Goal: Transaction & Acquisition: Purchase product/service

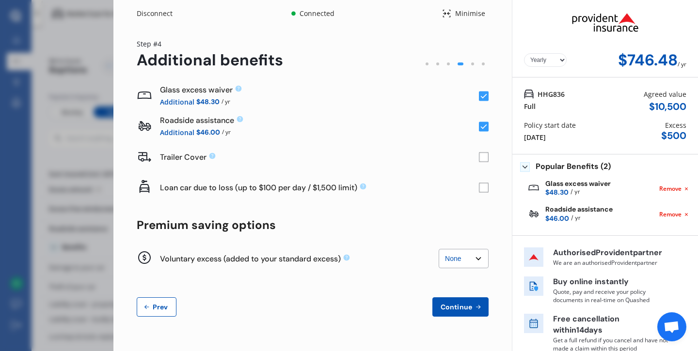
scroll to position [11, 0]
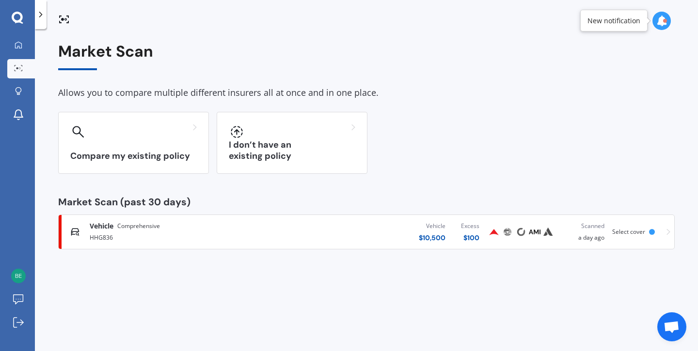
click at [105, 228] on span "Vehicle" at bounding box center [102, 226] width 24 height 10
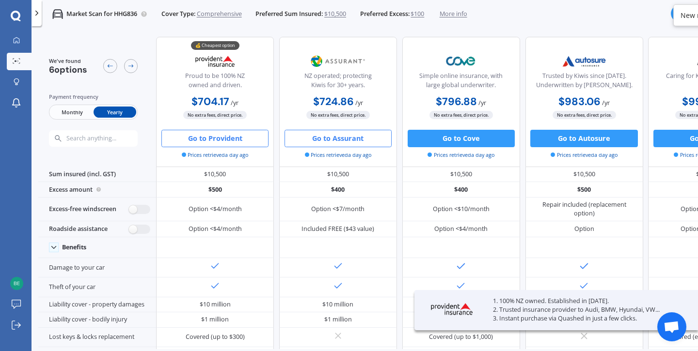
click at [345, 142] on button "Go to Assurant" at bounding box center [337, 138] width 107 height 17
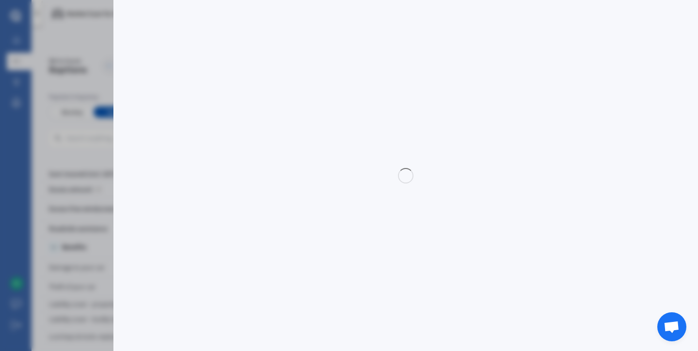
select select "full"
select select "0"
select select "Canterbury"
select select "FORD"
select select "TERRITORY"
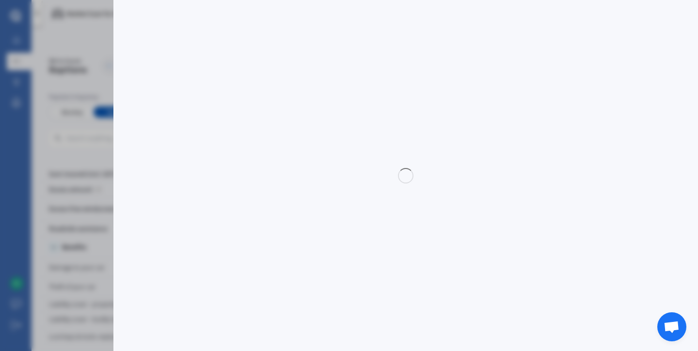
select select "TITANIUM 2.7L V6 TURBO DIESEL"
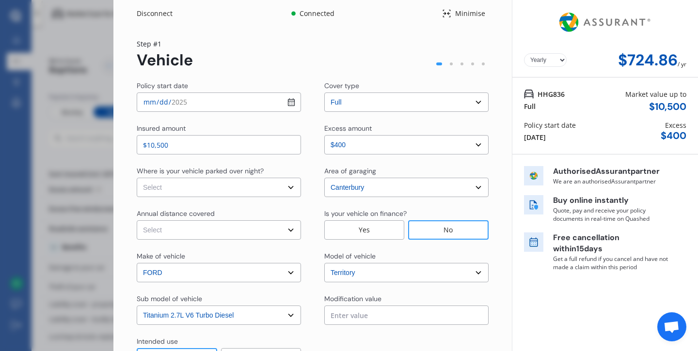
click at [288, 190] on select "Select In a garage On own property On street or road" at bounding box center [219, 187] width 164 height 19
select select "In a garage"
click at [286, 231] on select "Select Low (less than 15,000km per year) Average (15,000-30,000km per year) Hig…" at bounding box center [219, 229] width 164 height 19
select select "20000"
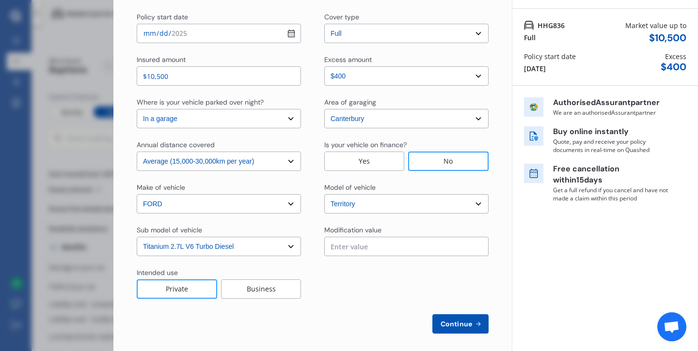
scroll to position [75, 0]
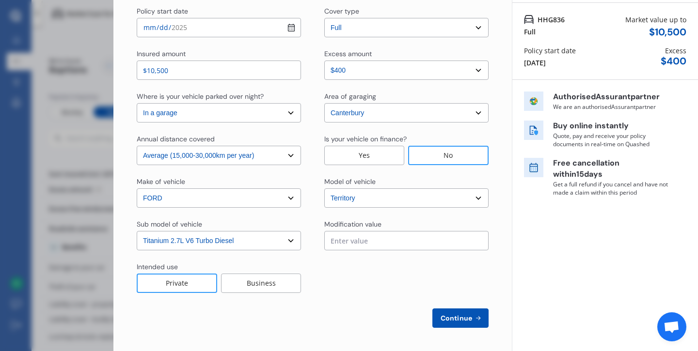
click at [450, 321] on span "Continue" at bounding box center [455, 318] width 35 height 8
select select "Mr"
select select "26"
select select "12"
select select "1972"
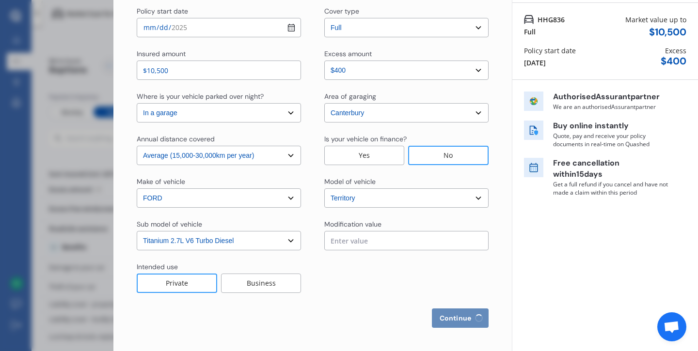
select select "full"
select select "more than 4 years"
select select "[GEOGRAPHIC_DATA]"
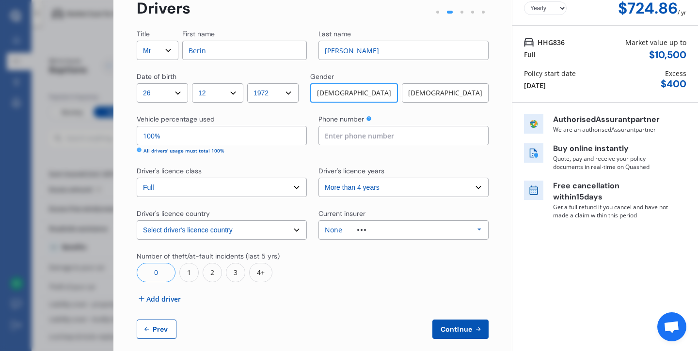
scroll to position [63, 0]
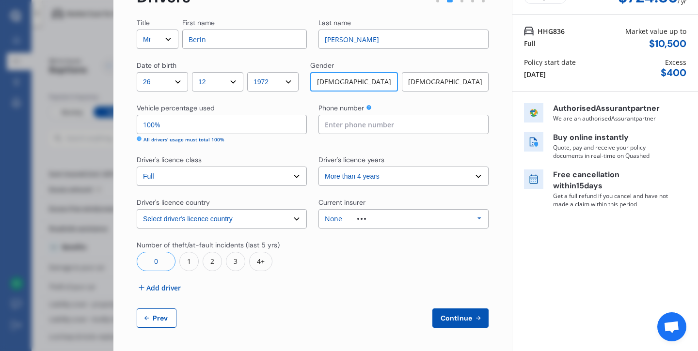
click at [453, 214] on div "None Allianz AAI AMI IAG - NZI/State [PERSON_NAME] Vero Unknown Other Insurer N…" at bounding box center [403, 218] width 170 height 19
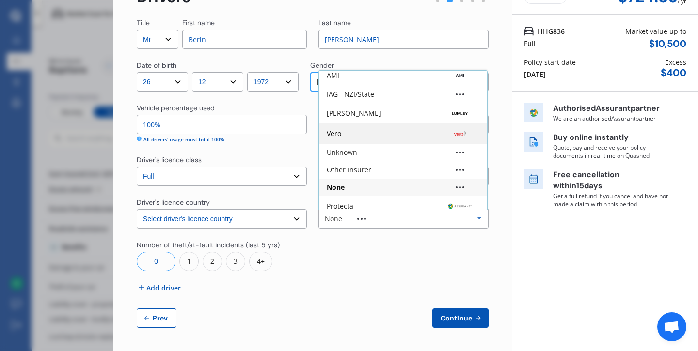
scroll to position [64, 0]
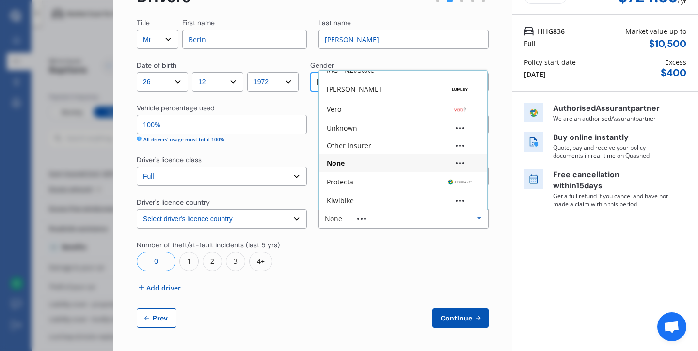
click at [355, 260] on div at bounding box center [403, 255] width 170 height 31
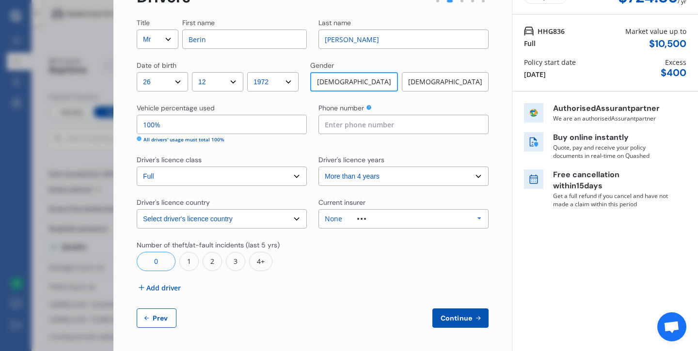
click at [422, 129] on input at bounding box center [403, 124] width 170 height 19
type input "0211710166"
click at [455, 316] on span "Continue" at bounding box center [455, 318] width 35 height 8
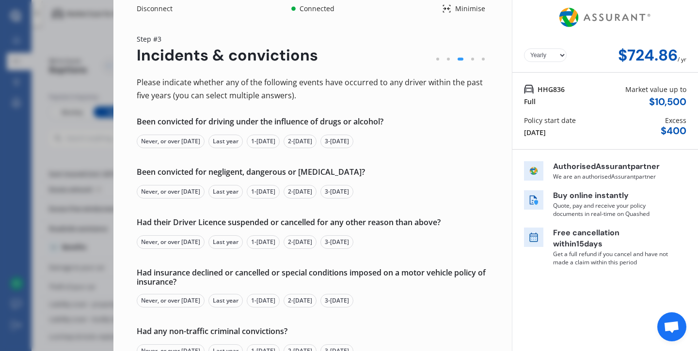
scroll to position [1, 0]
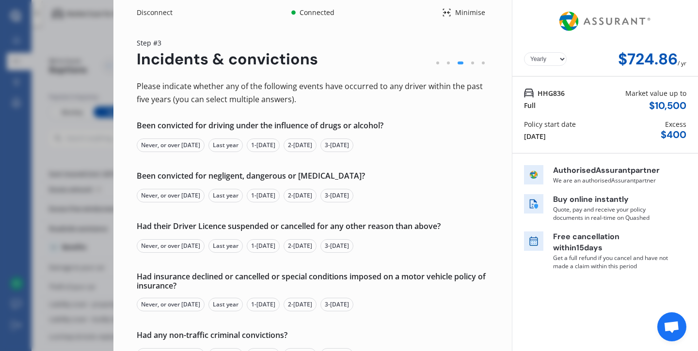
click at [159, 147] on div "Never, or over [DATE]" at bounding box center [171, 146] width 68 height 14
click at [153, 197] on div "Never, or over [DATE]" at bounding box center [171, 196] width 68 height 14
click at [149, 246] on div "Never, or over [DATE]" at bounding box center [171, 246] width 68 height 14
click at [154, 304] on div "Never, or over [DATE]" at bounding box center [171, 305] width 68 height 14
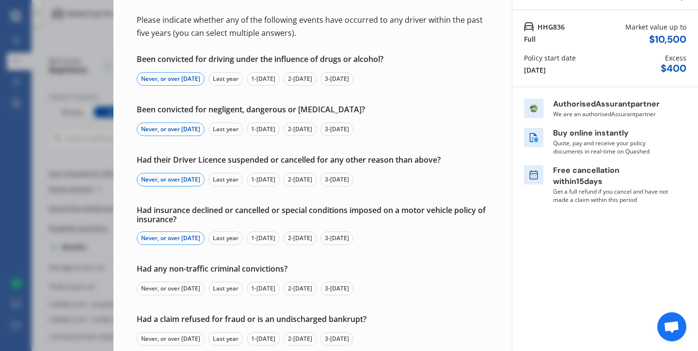
scroll to position [71, 0]
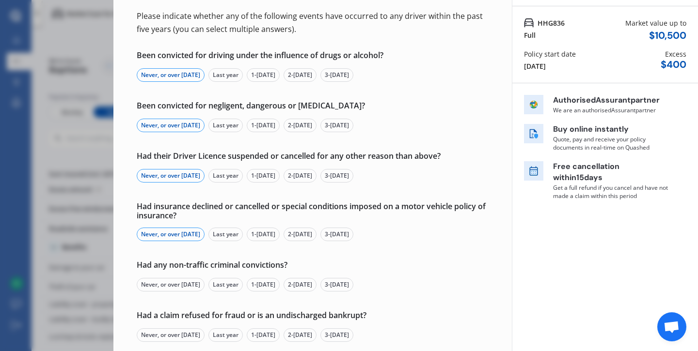
click at [156, 285] on div "Never, or over [DATE]" at bounding box center [171, 285] width 68 height 14
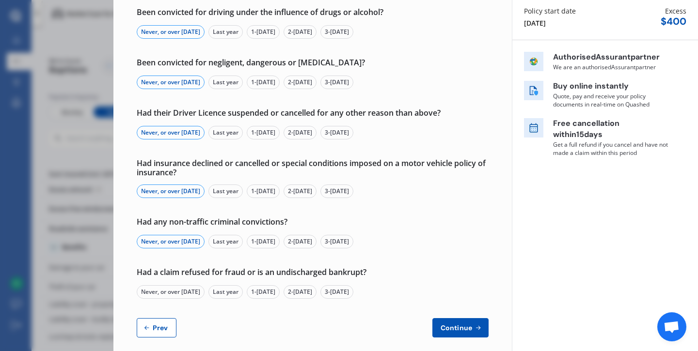
scroll to position [124, 0]
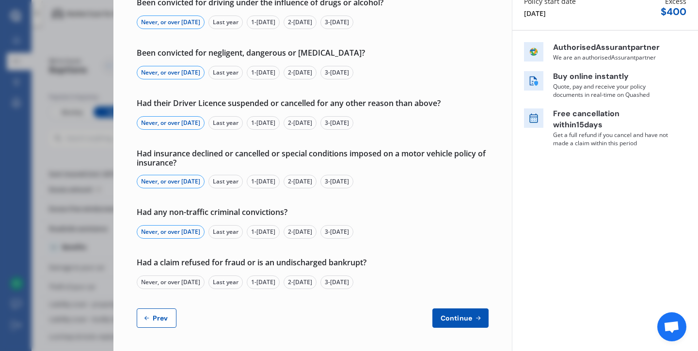
click at [157, 281] on div "Never, or over [DATE]" at bounding box center [171, 283] width 68 height 14
click at [445, 316] on span "Continue" at bounding box center [455, 318] width 35 height 8
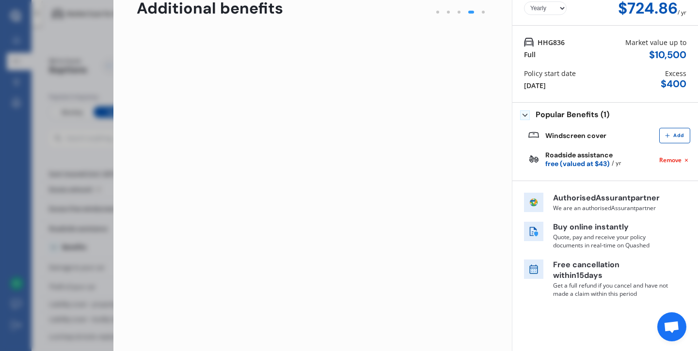
scroll to position [0, 0]
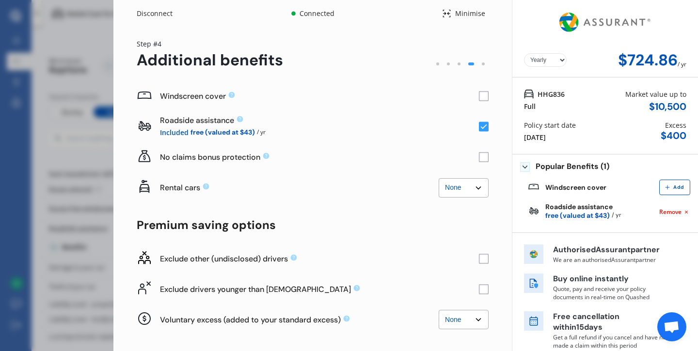
click at [479, 95] on rect at bounding box center [484, 97] width 10 height 10
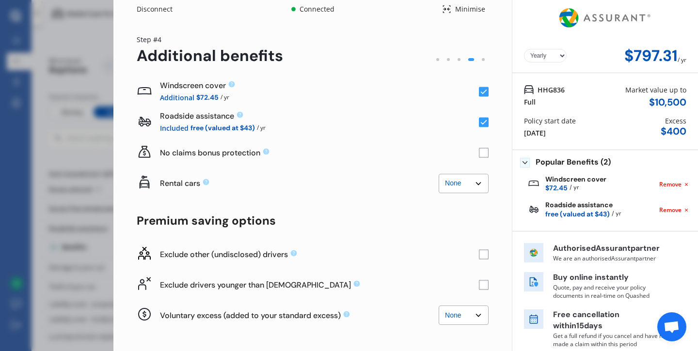
scroll to position [3, 0]
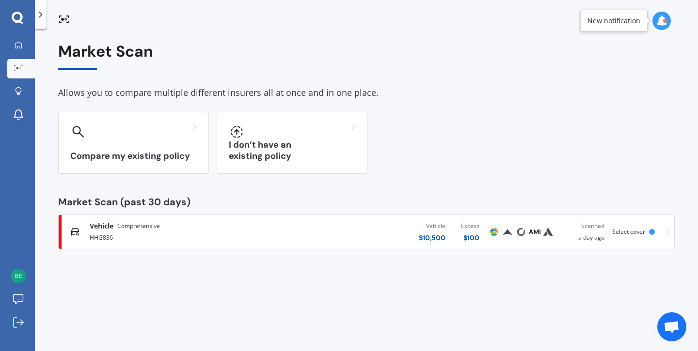
click at [163, 226] on div "Vehicle Comprehensive" at bounding box center [184, 226] width 189 height 10
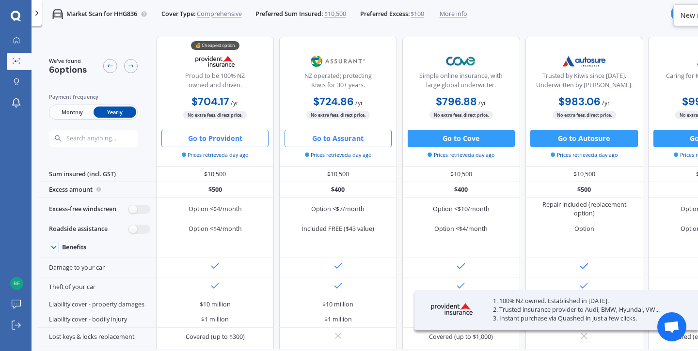
click at [218, 141] on button "Go to Provident" at bounding box center [214, 138] width 107 height 17
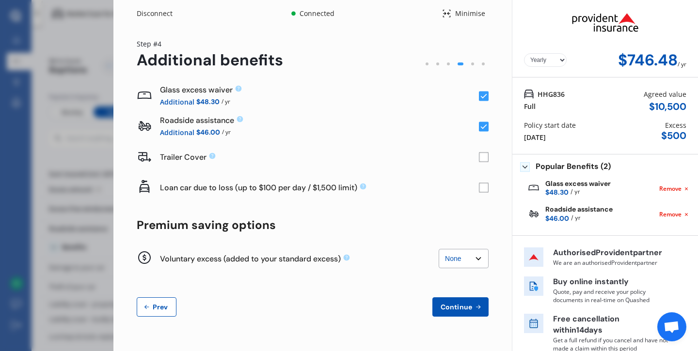
scroll to position [11, 0]
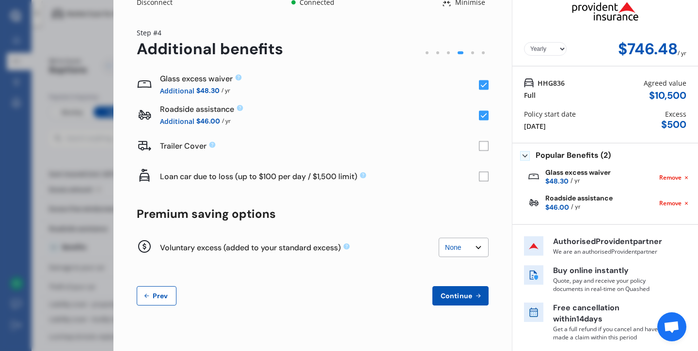
click at [450, 294] on span "Continue" at bounding box center [455, 296] width 35 height 8
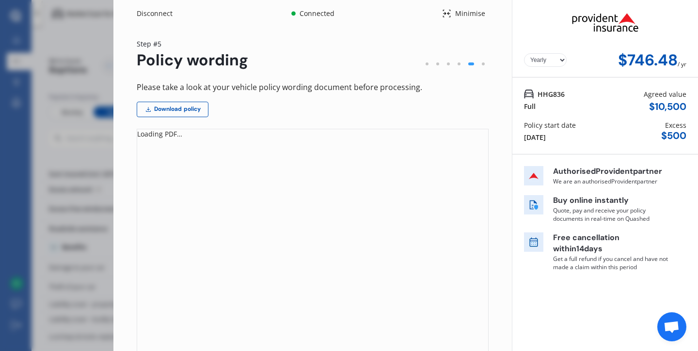
scroll to position [112, 0]
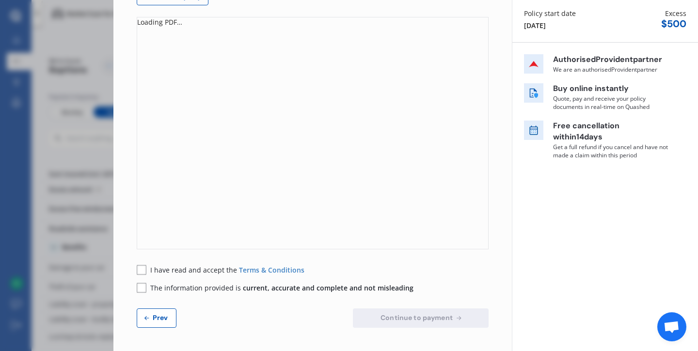
click at [143, 270] on rect at bounding box center [142, 270] width 10 height 10
click at [142, 288] on rect at bounding box center [142, 288] width 10 height 10
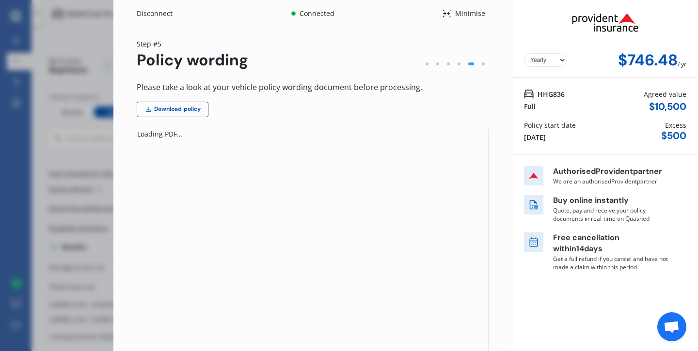
scroll to position [98, 0]
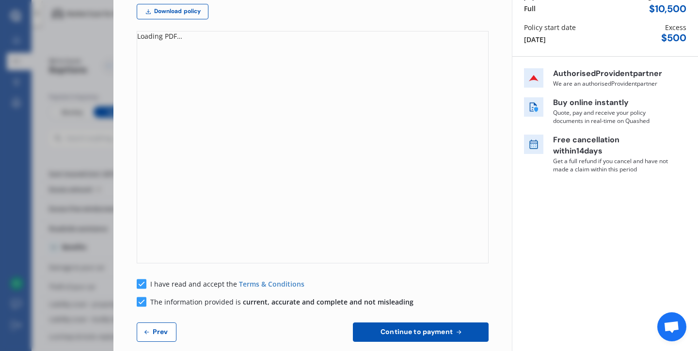
click at [140, 283] on rect at bounding box center [142, 284] width 10 height 10
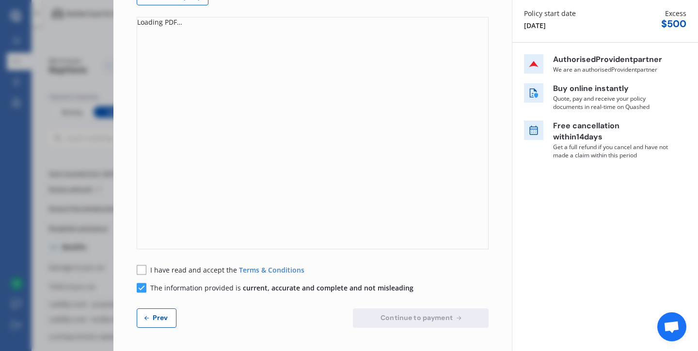
scroll to position [0, 0]
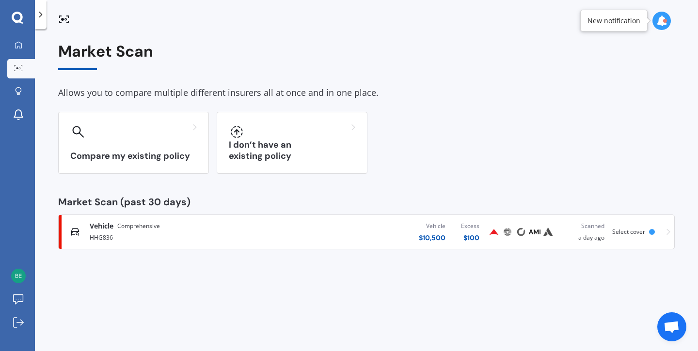
click at [120, 226] on span "Comprehensive" at bounding box center [138, 226] width 43 height 10
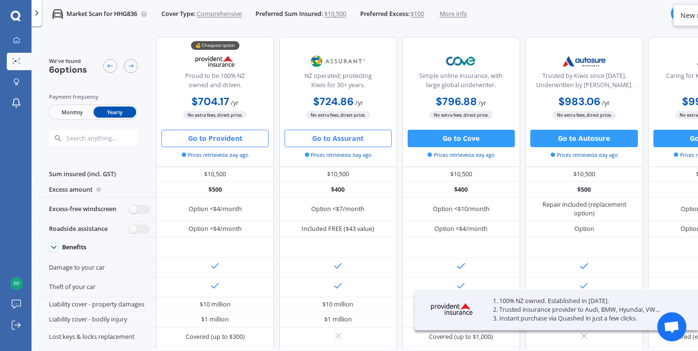
click at [326, 142] on button "Go to Assurant" at bounding box center [337, 138] width 107 height 17
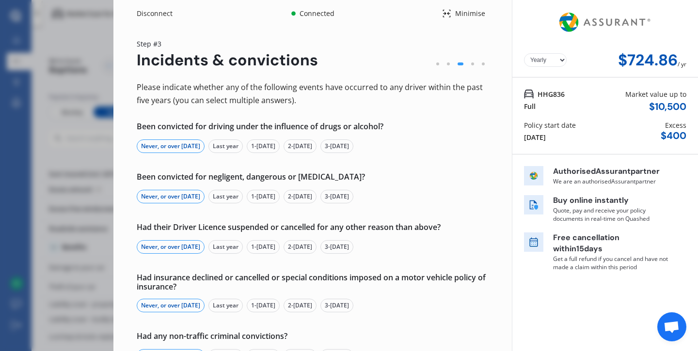
scroll to position [124, 0]
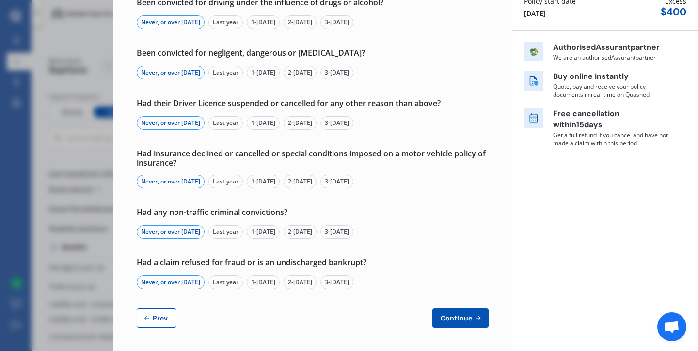
click at [449, 320] on span "Continue" at bounding box center [455, 318] width 35 height 8
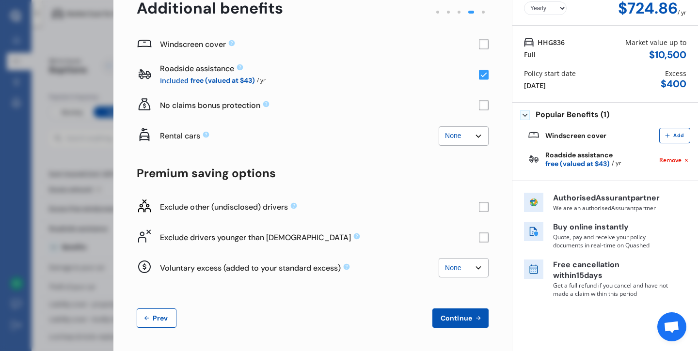
scroll to position [0, 0]
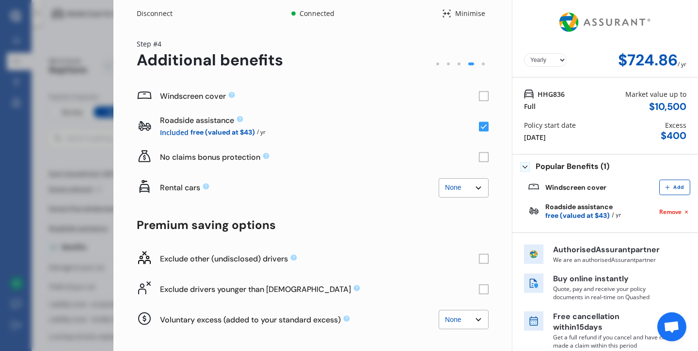
click at [479, 94] on rect at bounding box center [484, 97] width 10 height 10
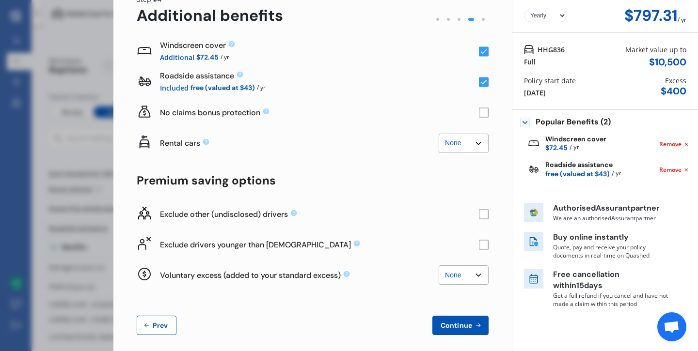
scroll to position [52, 0]
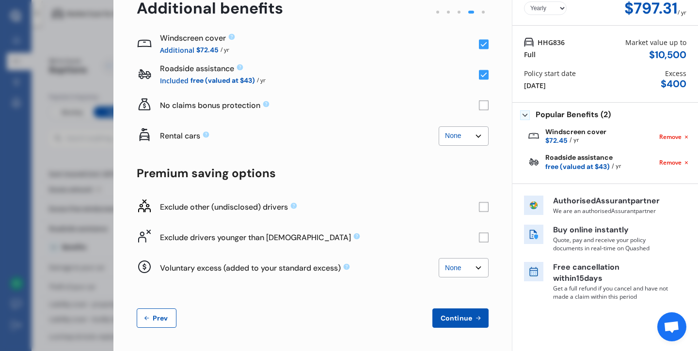
click at [479, 106] on rect at bounding box center [484, 106] width 10 height 10
click at [481, 106] on icon at bounding box center [484, 105] width 6 height 5
click at [479, 106] on rect at bounding box center [484, 106] width 10 height 10
click at [481, 106] on icon at bounding box center [484, 105] width 6 height 5
click at [443, 314] on span "Continue" at bounding box center [455, 318] width 35 height 8
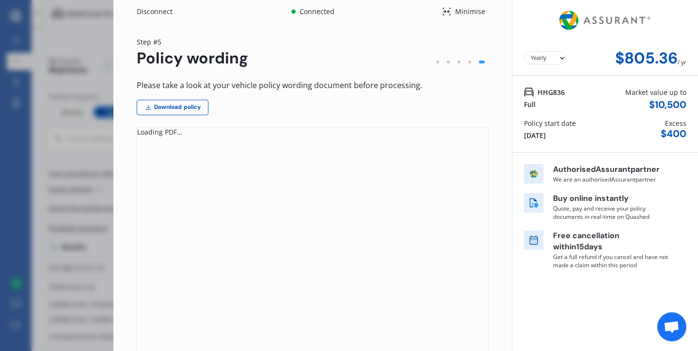
scroll to position [0, 0]
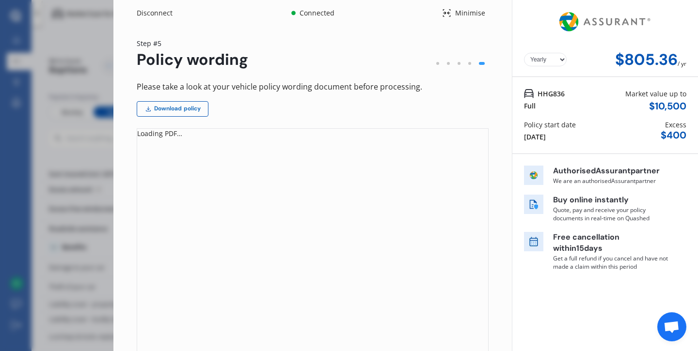
click at [194, 106] on link "Download policy" at bounding box center [173, 109] width 72 height 16
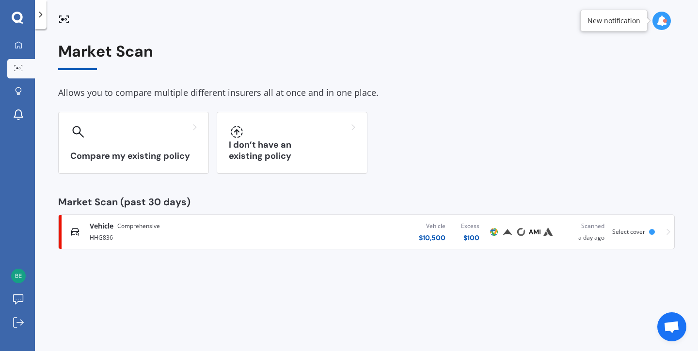
click at [109, 235] on div "HHG836" at bounding box center [184, 237] width 189 height 12
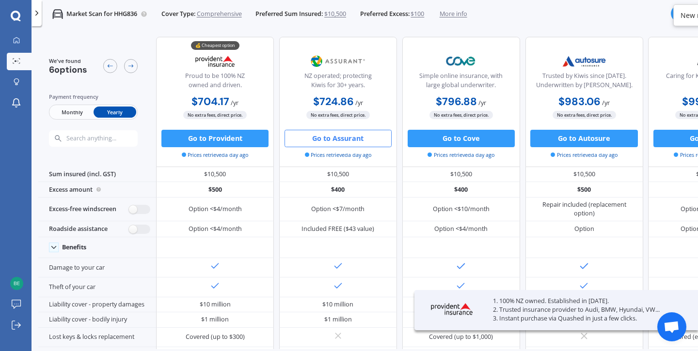
click at [78, 113] on span "Monthly" at bounding box center [71, 112] width 43 height 11
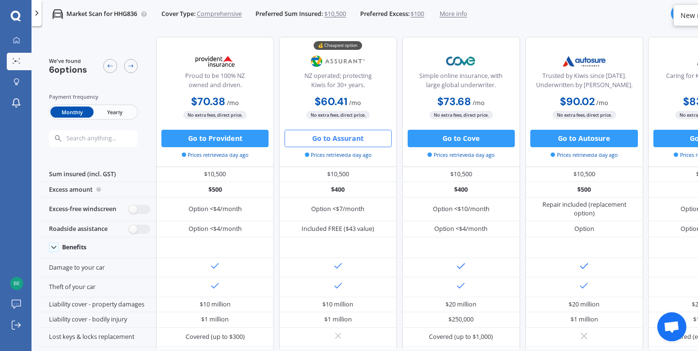
click at [115, 115] on span "Yearly" at bounding box center [114, 112] width 43 height 11
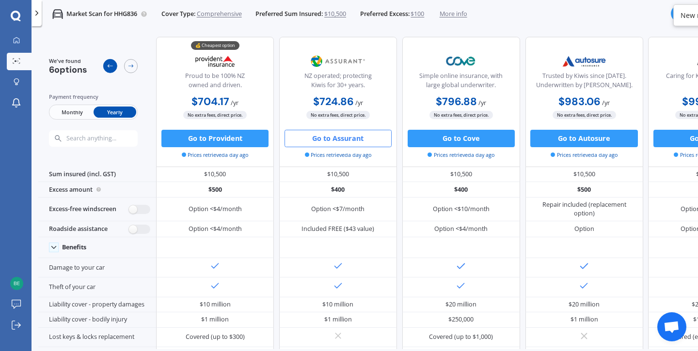
click at [109, 67] on icon at bounding box center [110, 65] width 7 height 7
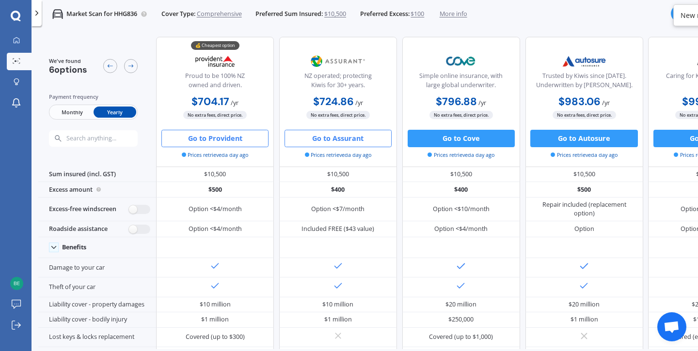
click at [202, 139] on button "Go to Provident" at bounding box center [214, 138] width 107 height 17
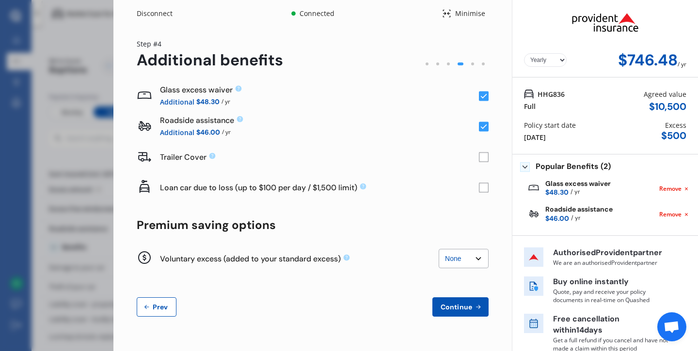
scroll to position [11, 0]
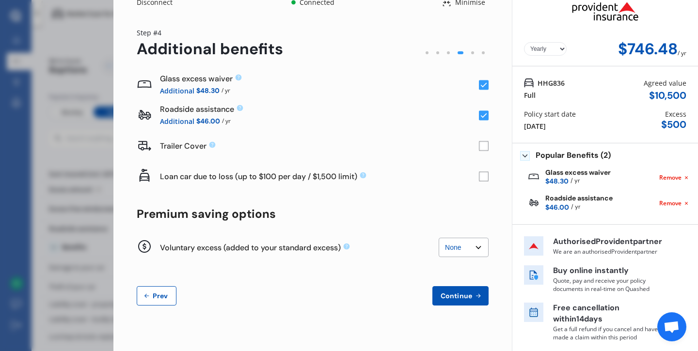
click at [449, 295] on span "Continue" at bounding box center [455, 296] width 35 height 8
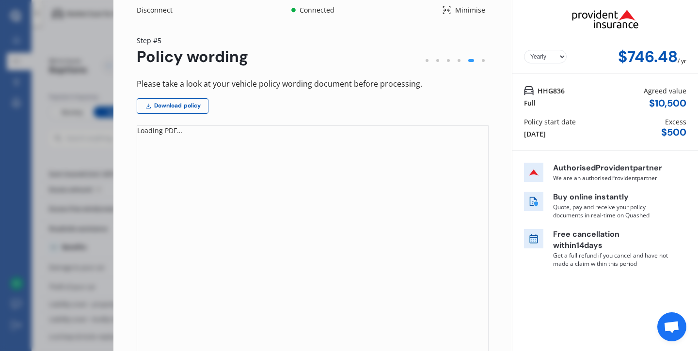
scroll to position [0, 0]
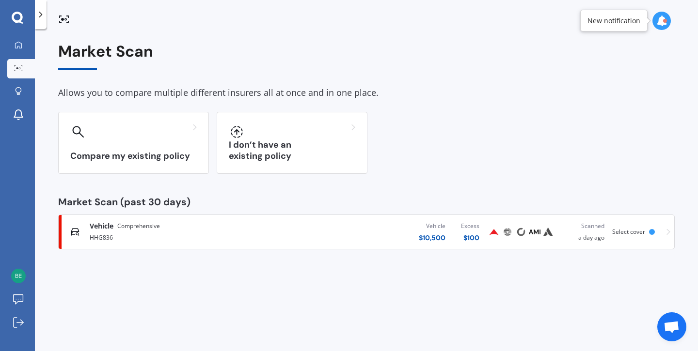
click at [100, 227] on span "Vehicle" at bounding box center [102, 226] width 24 height 10
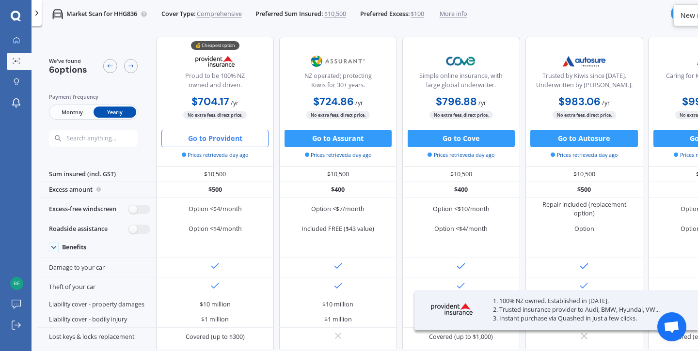
click at [228, 136] on button "Go to Provident" at bounding box center [214, 138] width 107 height 17
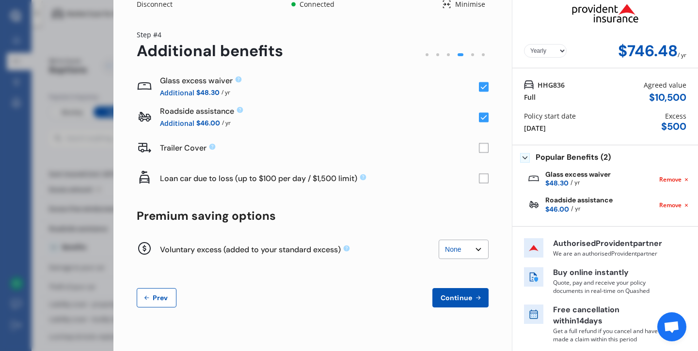
scroll to position [11, 0]
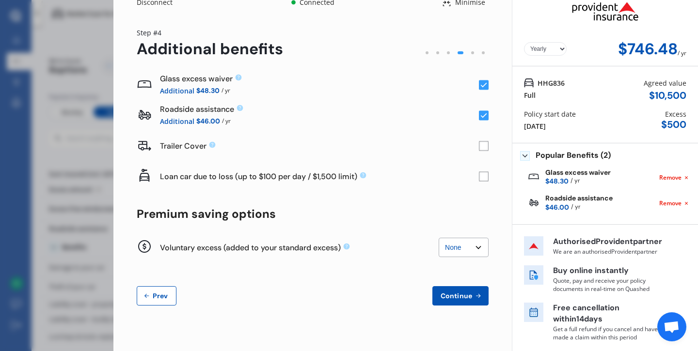
click at [155, 295] on span "Prev" at bounding box center [160, 296] width 19 height 8
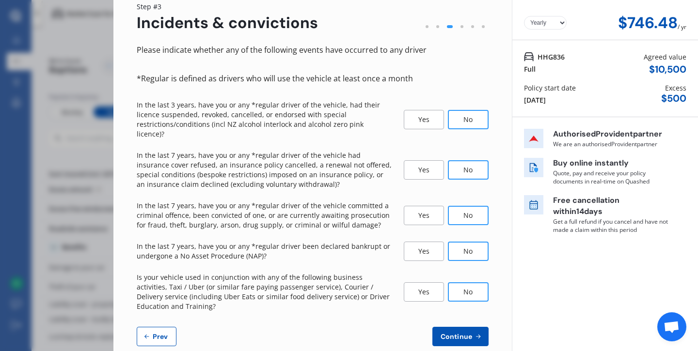
scroll to position [36, 0]
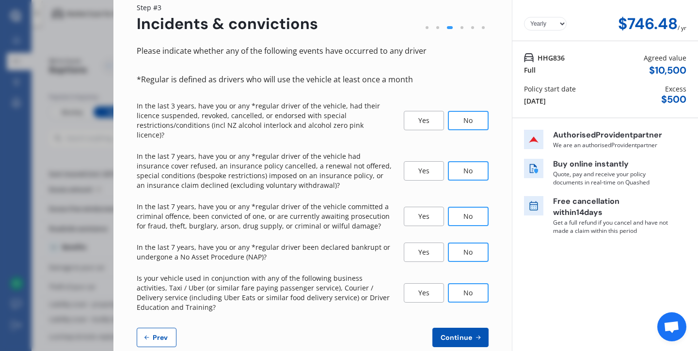
click at [456, 333] on button "Continue" at bounding box center [460, 337] width 56 height 19
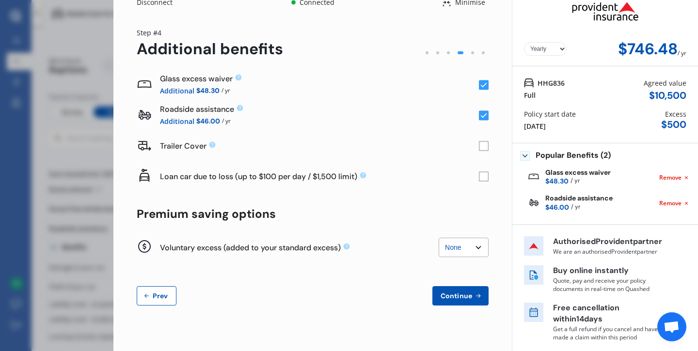
scroll to position [0, 0]
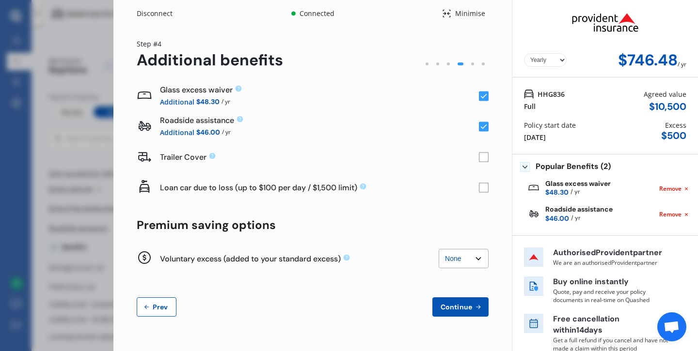
click at [457, 308] on span "Continue" at bounding box center [455, 307] width 35 height 8
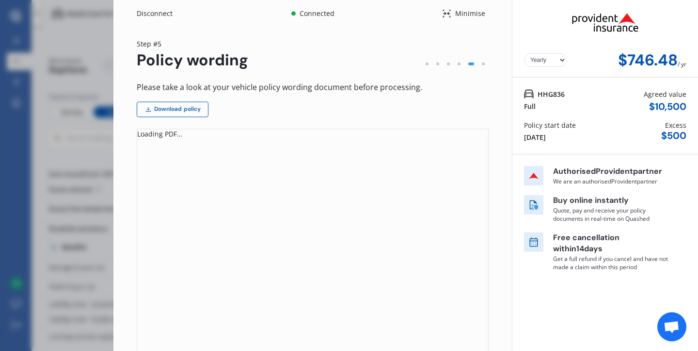
click at [196, 110] on link "Download policy" at bounding box center [173, 110] width 72 height 16
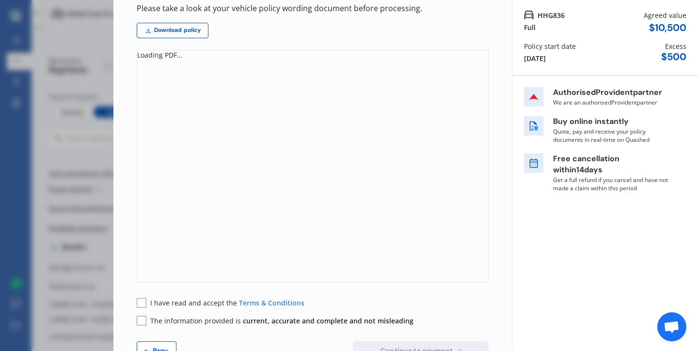
scroll to position [112, 0]
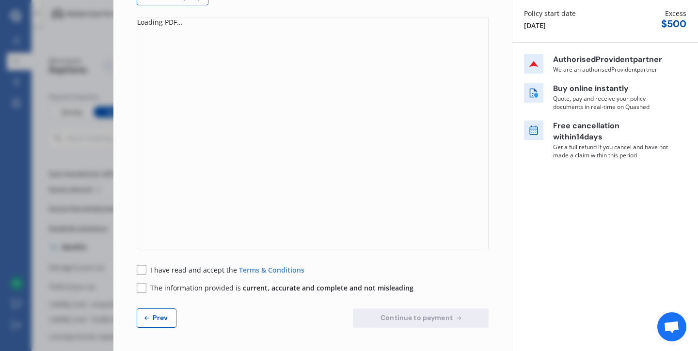
click at [150, 323] on button "Prev" at bounding box center [157, 318] width 40 height 19
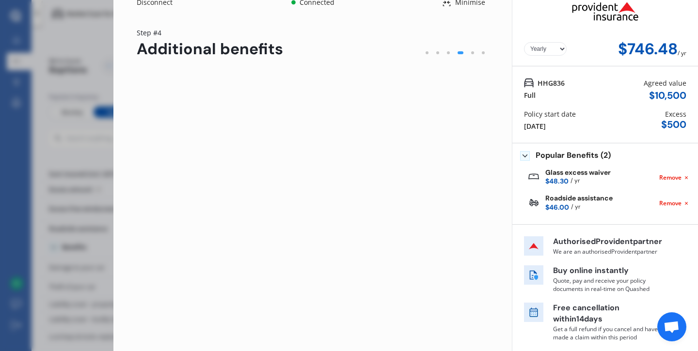
scroll to position [11, 0]
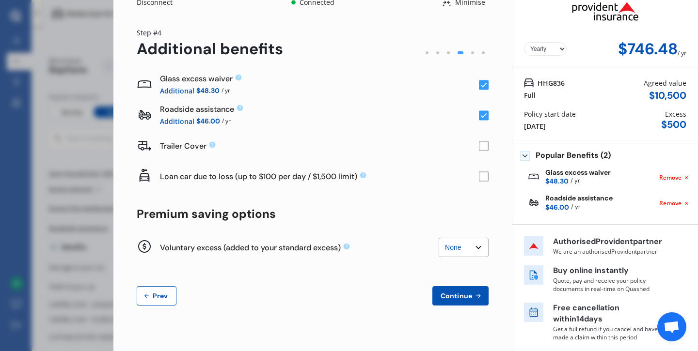
click at [459, 296] on span "Continue" at bounding box center [455, 296] width 35 height 8
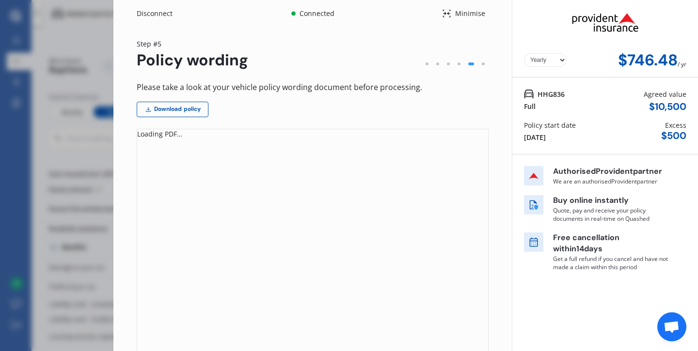
scroll to position [112, 0]
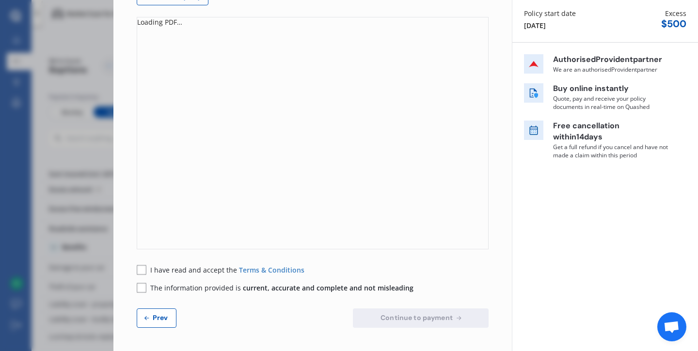
click at [142, 267] on rect at bounding box center [142, 270] width 10 height 10
click at [141, 290] on rect at bounding box center [142, 288] width 10 height 10
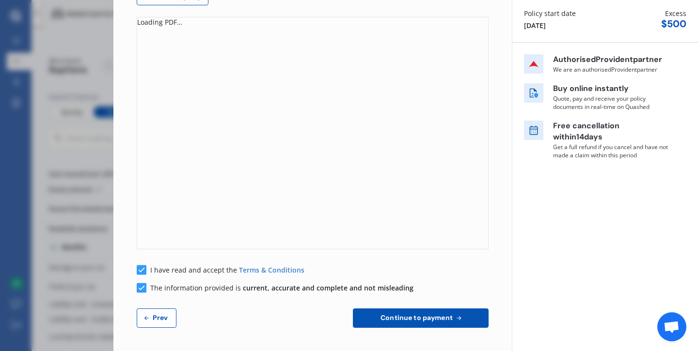
click at [373, 317] on button "Continue to payment" at bounding box center [421, 318] width 136 height 19
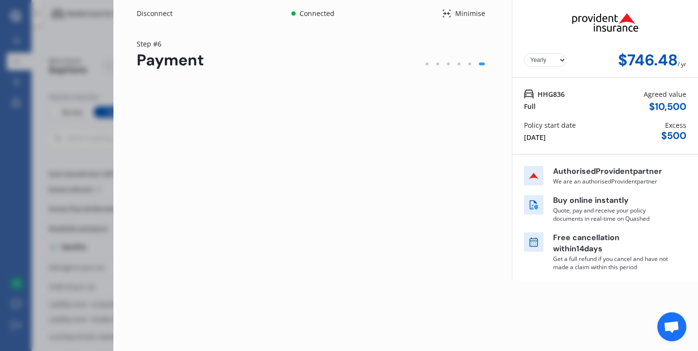
scroll to position [0, 0]
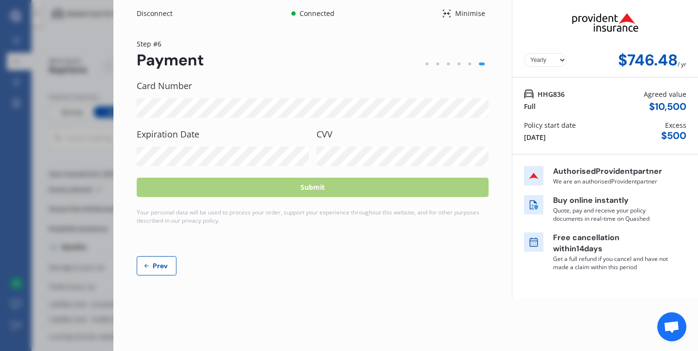
click at [561, 58] on select "Yearly Monthly" at bounding box center [545, 60] width 43 height 14
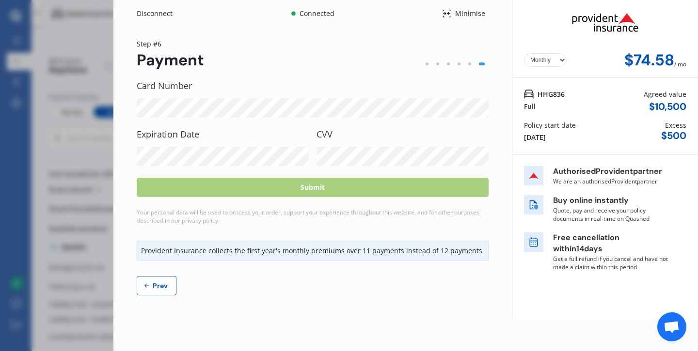
click at [557, 59] on select "Yearly Monthly" at bounding box center [545, 60] width 43 height 14
select select "Yearly"
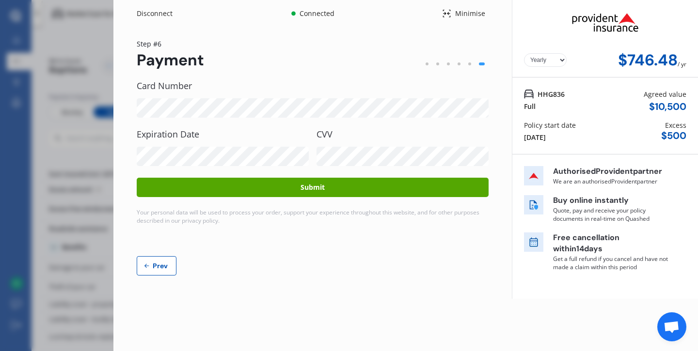
click at [309, 186] on button "Submit" at bounding box center [313, 187] width 352 height 19
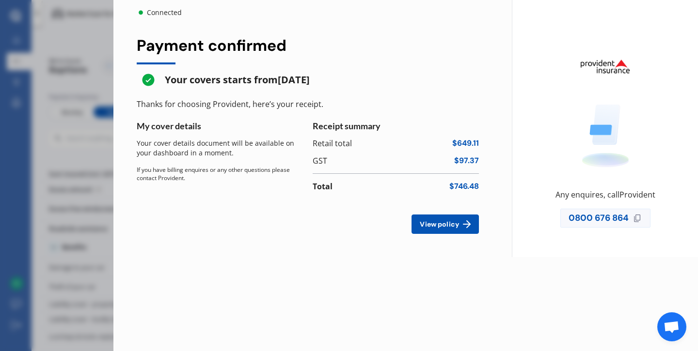
click at [438, 222] on span "View policy" at bounding box center [439, 224] width 43 height 8
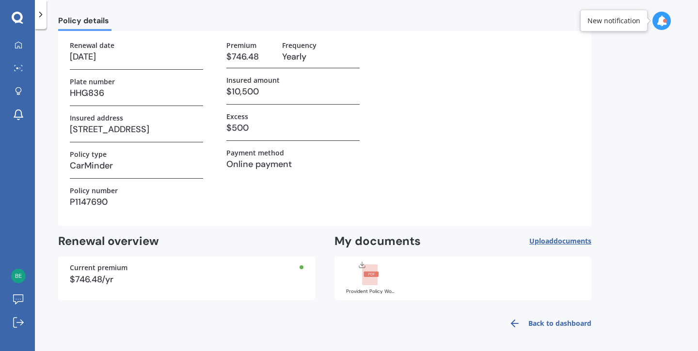
scroll to position [57, 0]
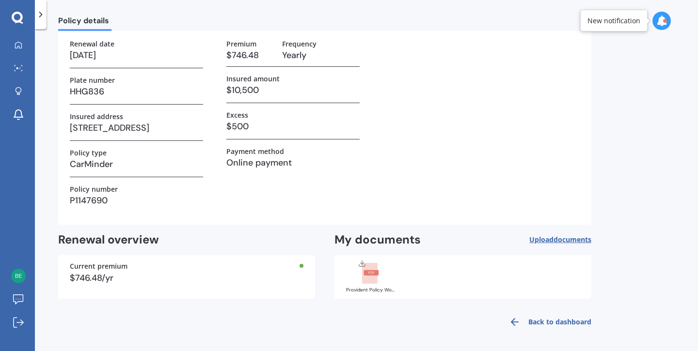
click at [546, 238] on span "Upload documents" at bounding box center [560, 240] width 62 height 8
click at [368, 275] on rect at bounding box center [370, 272] width 15 height 5
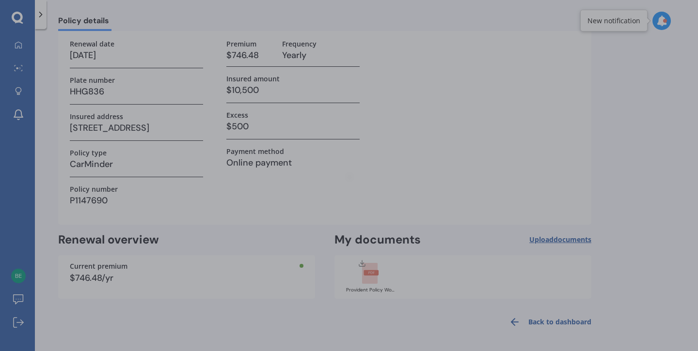
click at [629, 52] on div at bounding box center [349, 175] width 698 height 351
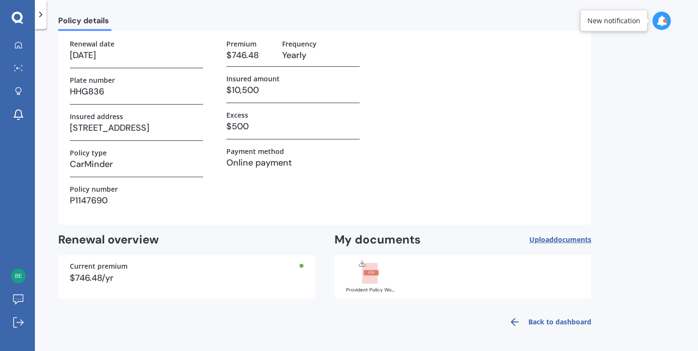
click at [369, 272] on rect at bounding box center [370, 272] width 15 height 5
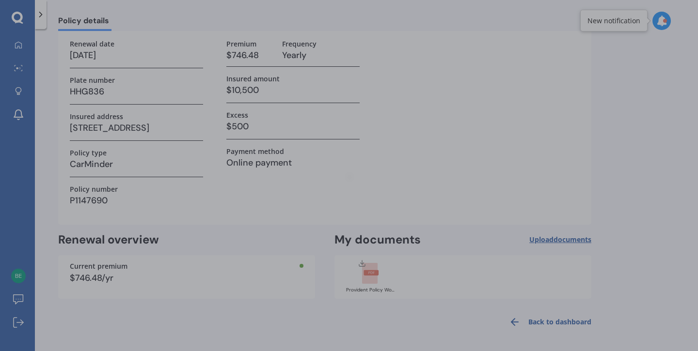
click at [510, 50] on div at bounding box center [349, 175] width 698 height 351
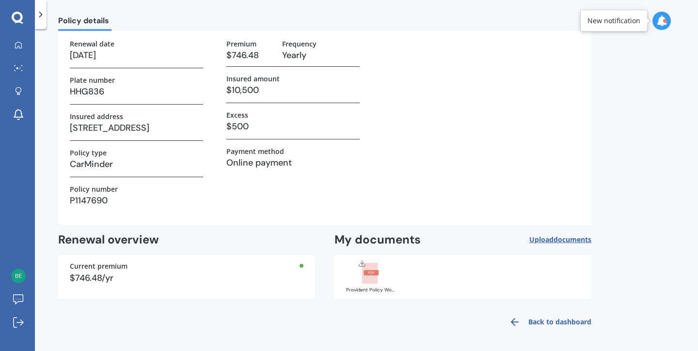
click at [661, 22] on icon at bounding box center [661, 21] width 11 height 11
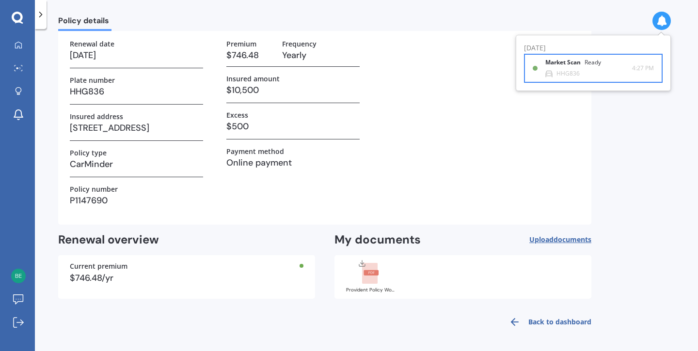
click at [564, 70] on div "HHG836" at bounding box center [567, 73] width 23 height 7
